Goal: Find contact information: Find contact information

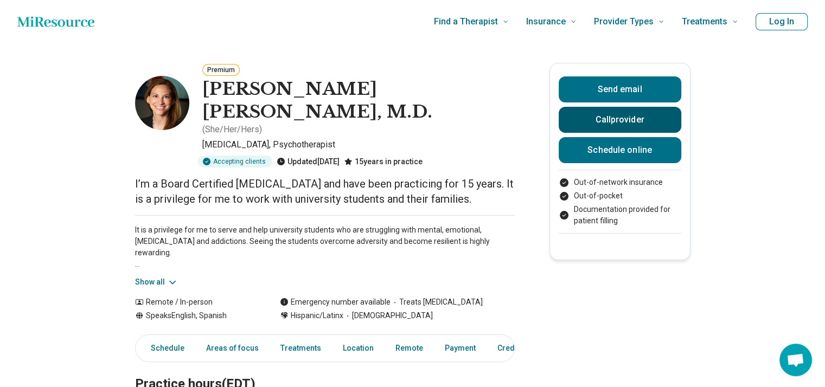
click at [598, 127] on button "Call provider" at bounding box center [620, 120] width 123 height 26
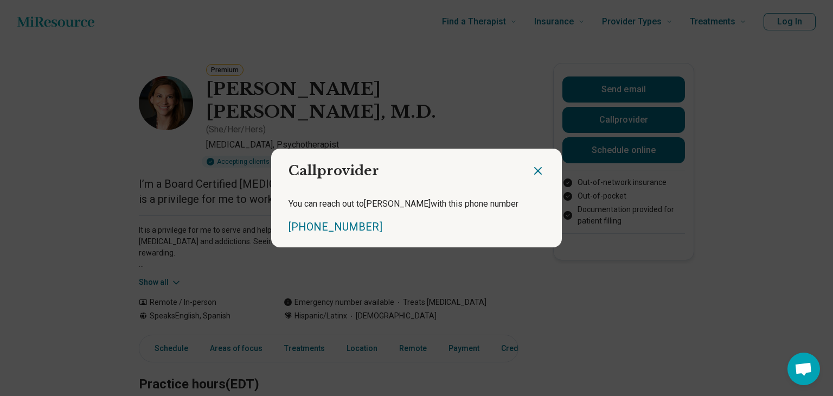
click at [534, 168] on icon "Close dialog" at bounding box center [537, 170] width 13 height 13
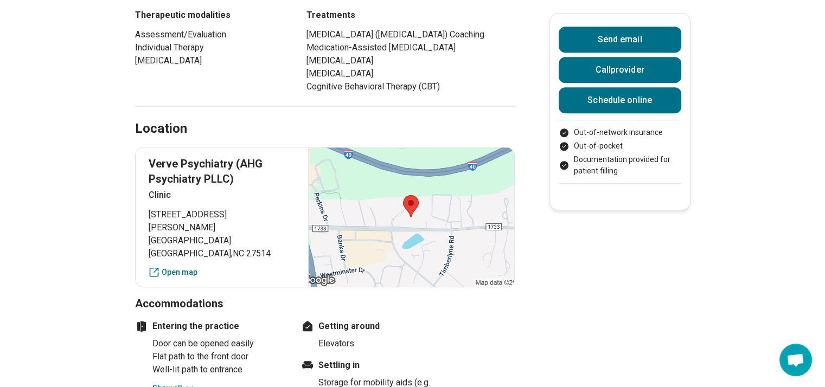
scroll to position [811, 0]
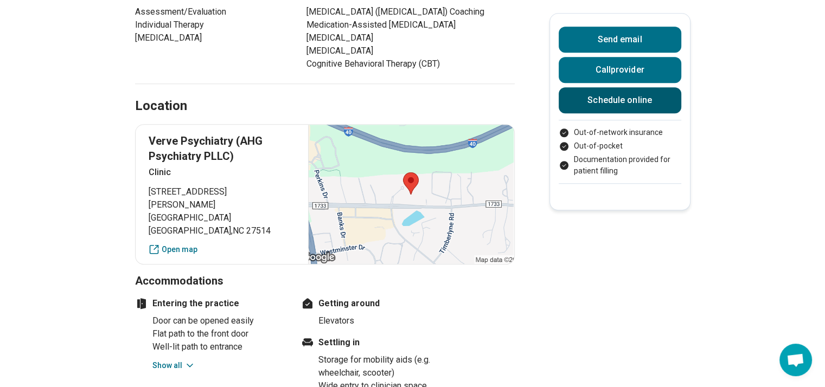
click at [636, 100] on link "Schedule online" at bounding box center [620, 100] width 123 height 26
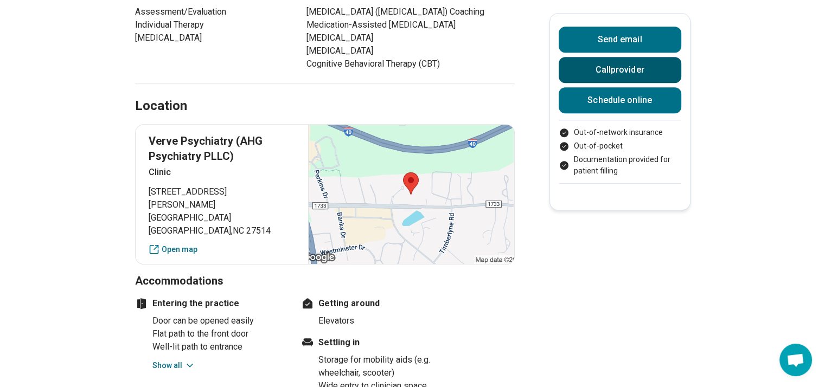
click at [629, 72] on button "Call provider" at bounding box center [620, 70] width 123 height 26
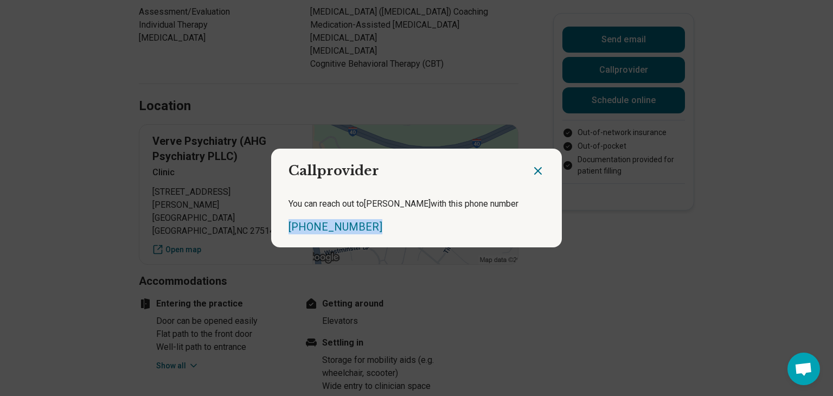
drag, startPoint x: 370, startPoint y: 228, endPoint x: 277, endPoint y: 233, distance: 92.9
click at [277, 233] on div "You can reach out to [PERSON_NAME] with this phone number [PHONE_NUMBER]" at bounding box center [416, 215] width 291 height 63
copy link "[PHONE_NUMBER]"
click at [533, 172] on icon "Close dialog" at bounding box center [537, 170] width 13 height 13
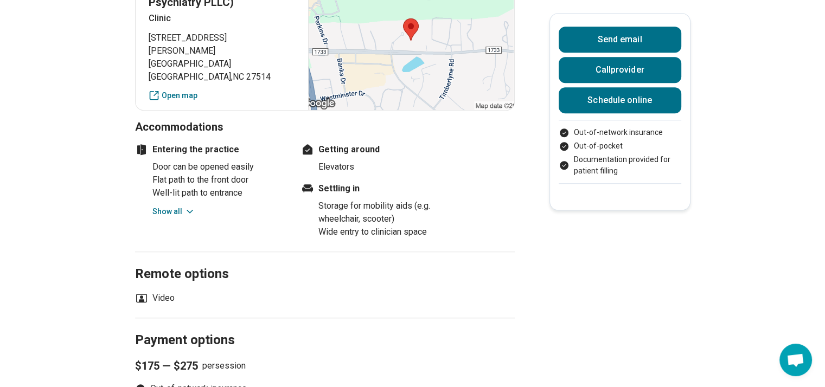
scroll to position [968, 0]
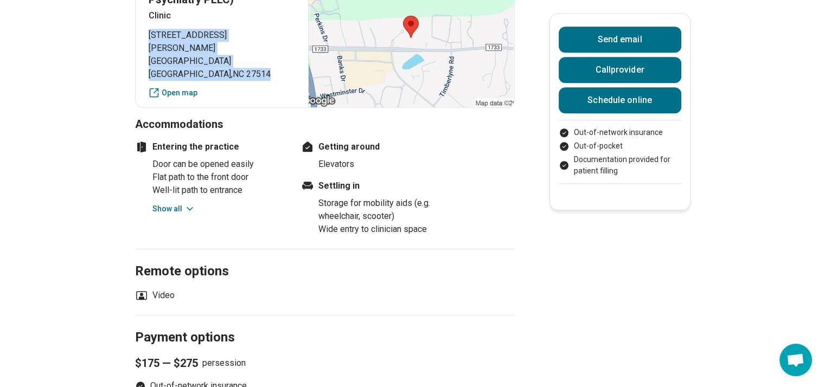
copy p "[STREET_ADDRESS][PERSON_NAME]"
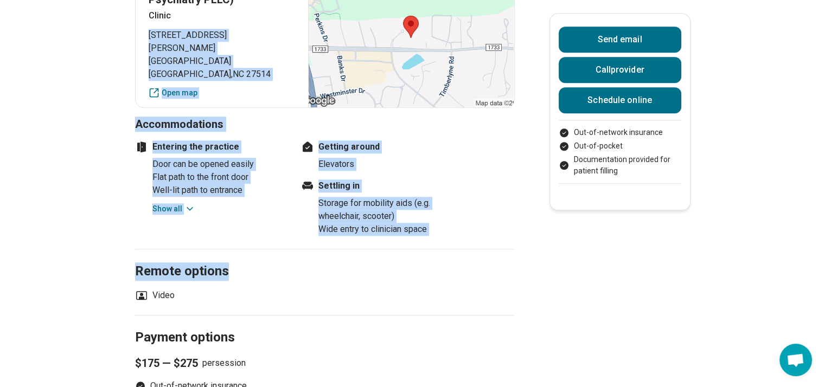
drag, startPoint x: 149, startPoint y: 46, endPoint x: 367, endPoint y: 82, distance: 220.5
click at [447, 292] on div "Practice hours (EDT) Sun closed Mon 9:00 am – 7:30 pm Tue 9:00 am – 7:00 pm Wed…" at bounding box center [325, 283] width 380 height 1777
